Goal: Find specific page/section: Find specific page/section

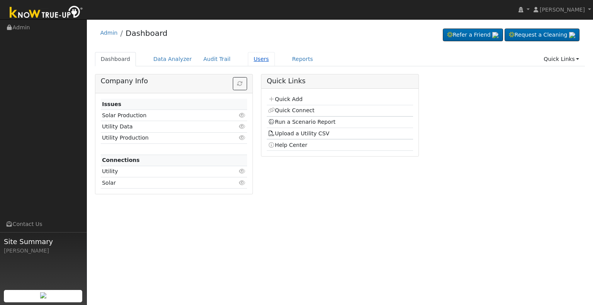
click at [249, 57] on link "Users" at bounding box center [261, 59] width 27 height 14
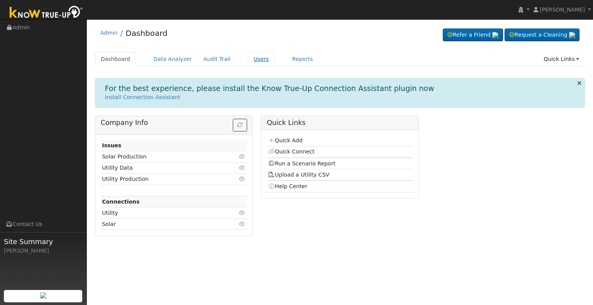
click at [249, 57] on link "Users" at bounding box center [261, 59] width 27 height 14
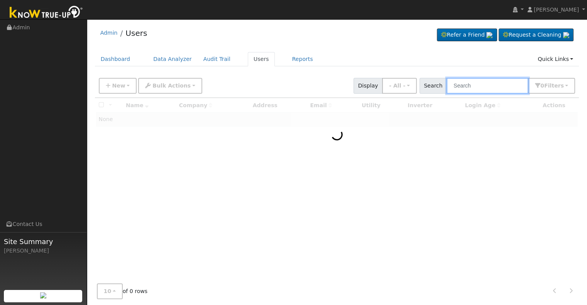
click at [479, 86] on input "text" at bounding box center [487, 86] width 82 height 16
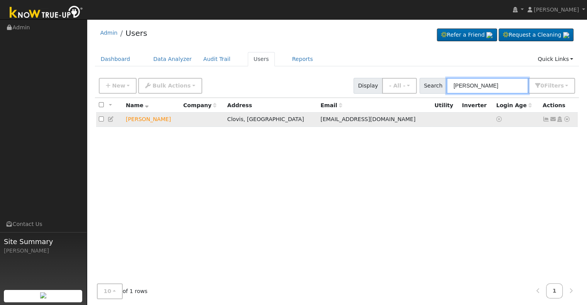
type input "zachary wel"
click at [569, 120] on icon at bounding box center [566, 118] width 7 height 5
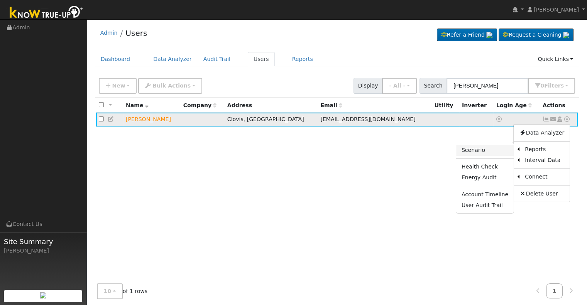
click at [485, 149] on link "Scenario" at bounding box center [484, 150] width 57 height 11
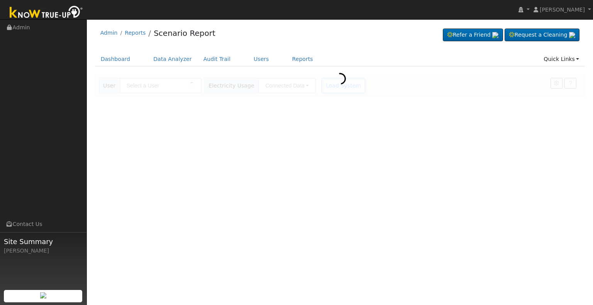
type input "[PERSON_NAME]"
